Goal: Navigation & Orientation: Go to known website

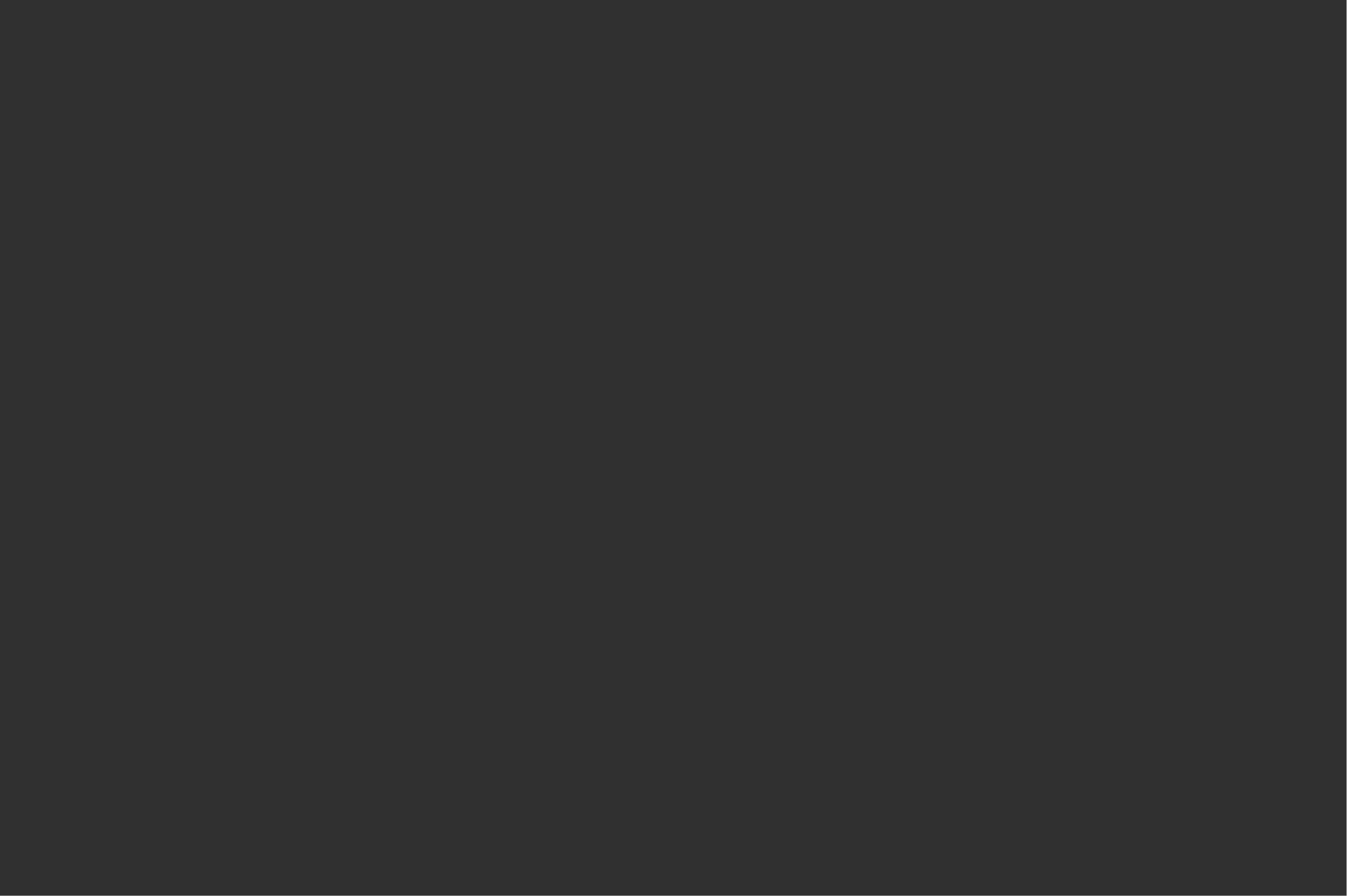
click at [287, 37] on html at bounding box center [674, 18] width 1347 height 37
click at [596, 37] on html at bounding box center [674, 18] width 1347 height 37
